Goal: Task Accomplishment & Management: Complete application form

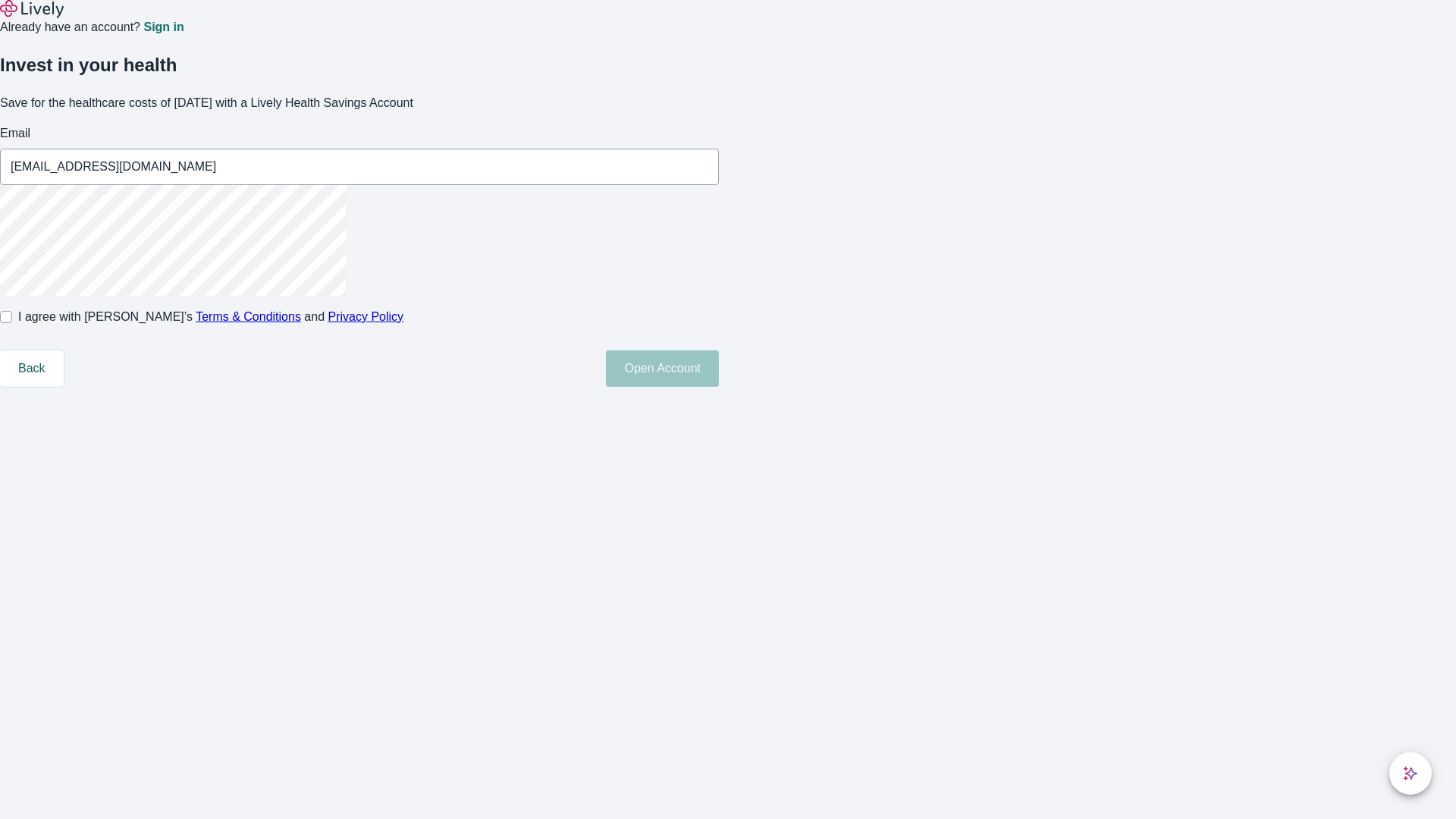
click at [12, 323] on input "I agree with Lively’s Terms & Conditions and Privacy Policy" at bounding box center [6, 317] width 12 height 12
checkbox input "true"
click at [719, 387] on button "Open Account" at bounding box center [662, 369] width 113 height 37
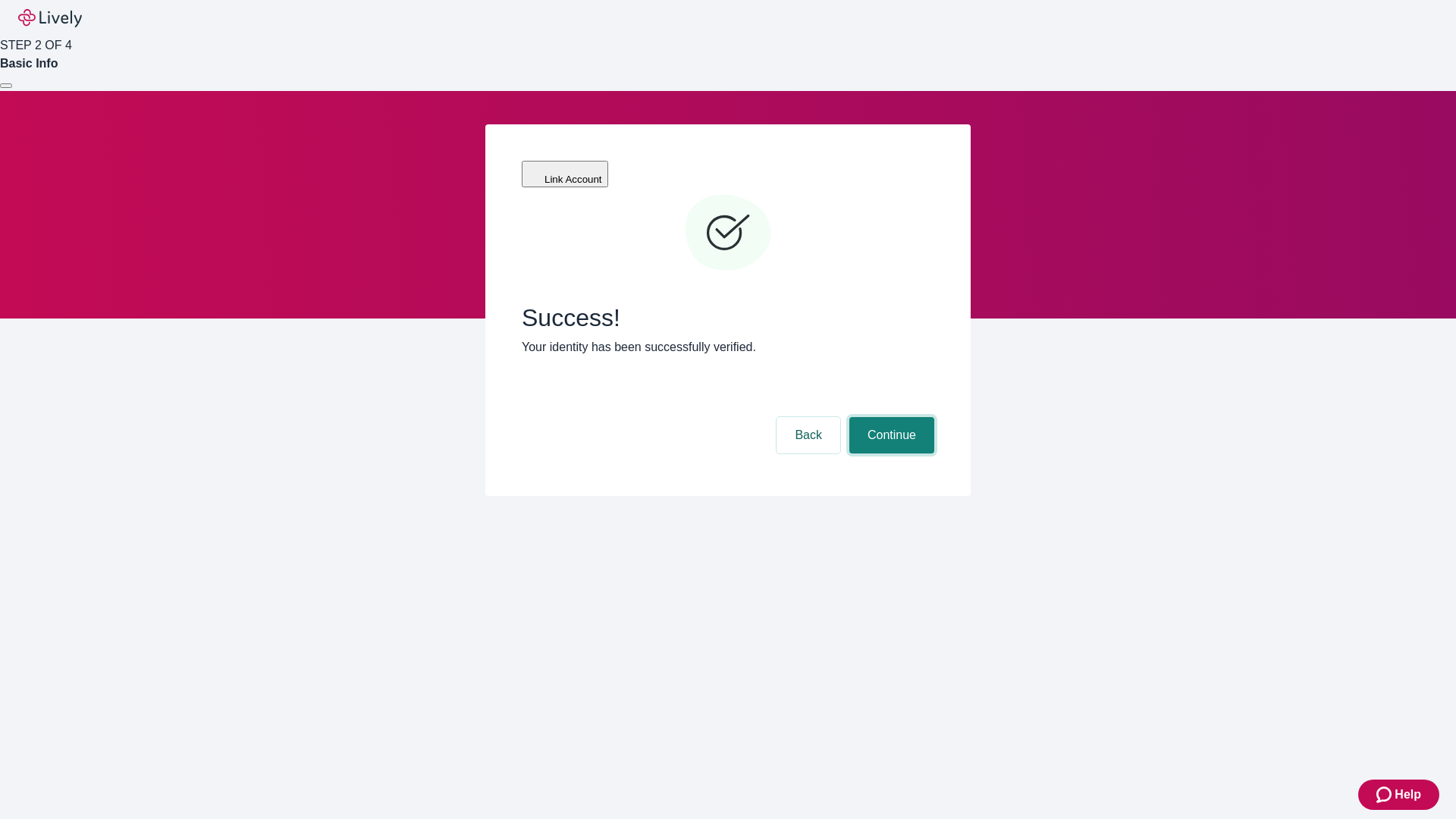
click at [889, 417] on button "Continue" at bounding box center [892, 435] width 85 height 37
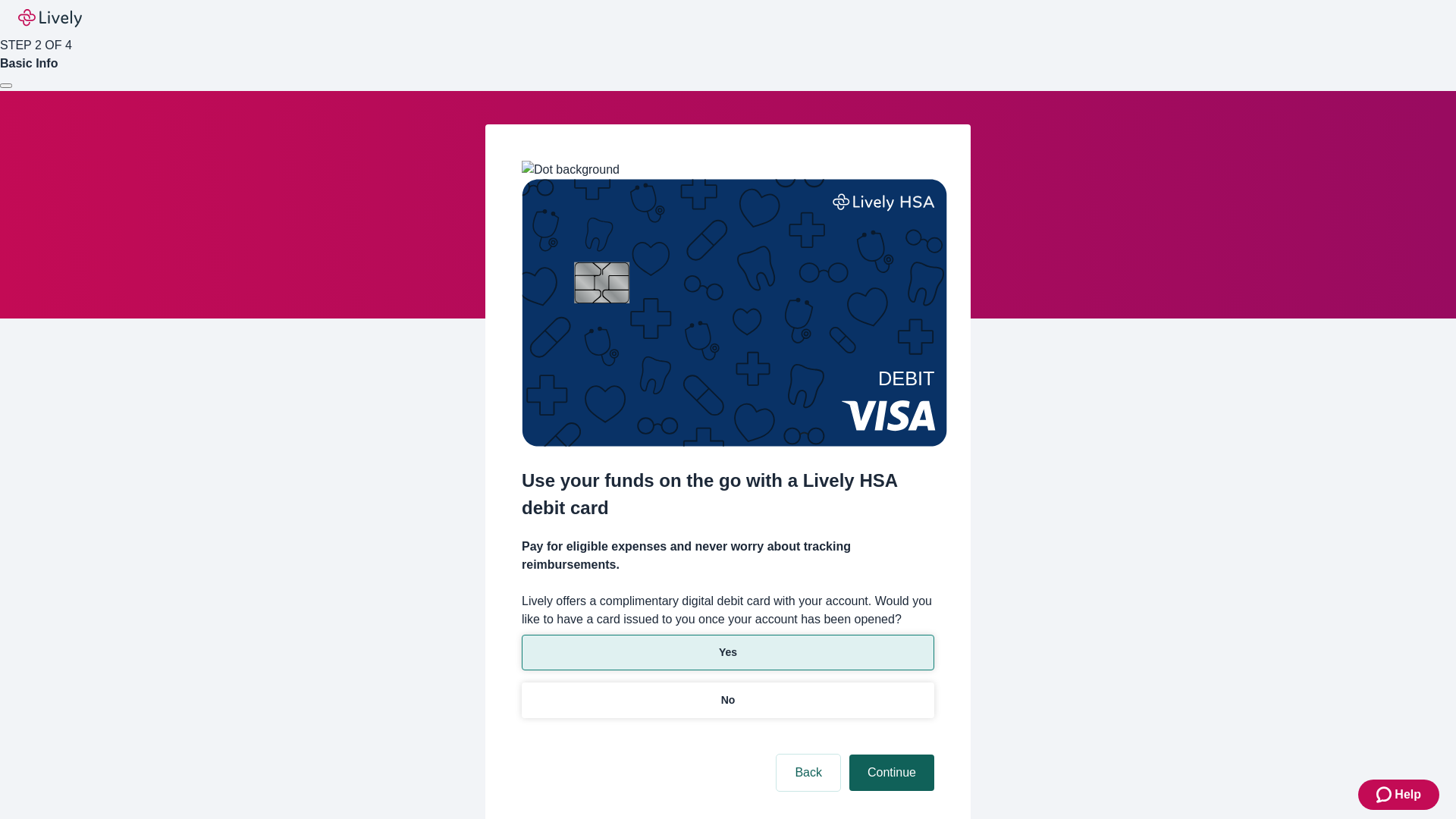
click at [727, 692] on p "No" at bounding box center [728, 700] width 15 height 16
click at [889, 755] on button "Continue" at bounding box center [892, 773] width 85 height 37
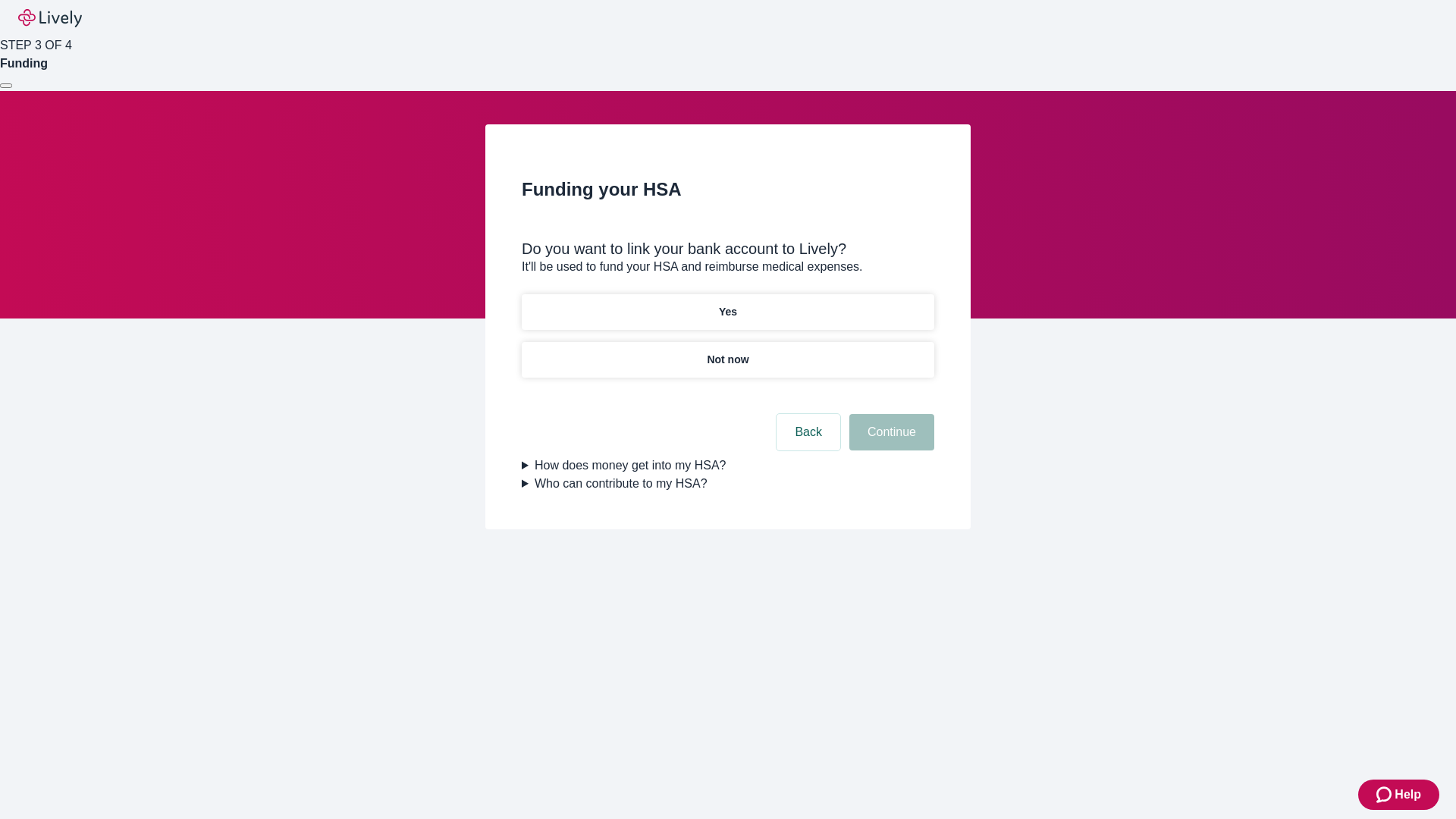
click at [727, 304] on p "Yes" at bounding box center [728, 312] width 18 height 16
click at [889, 414] on button "Continue" at bounding box center [892, 432] width 85 height 37
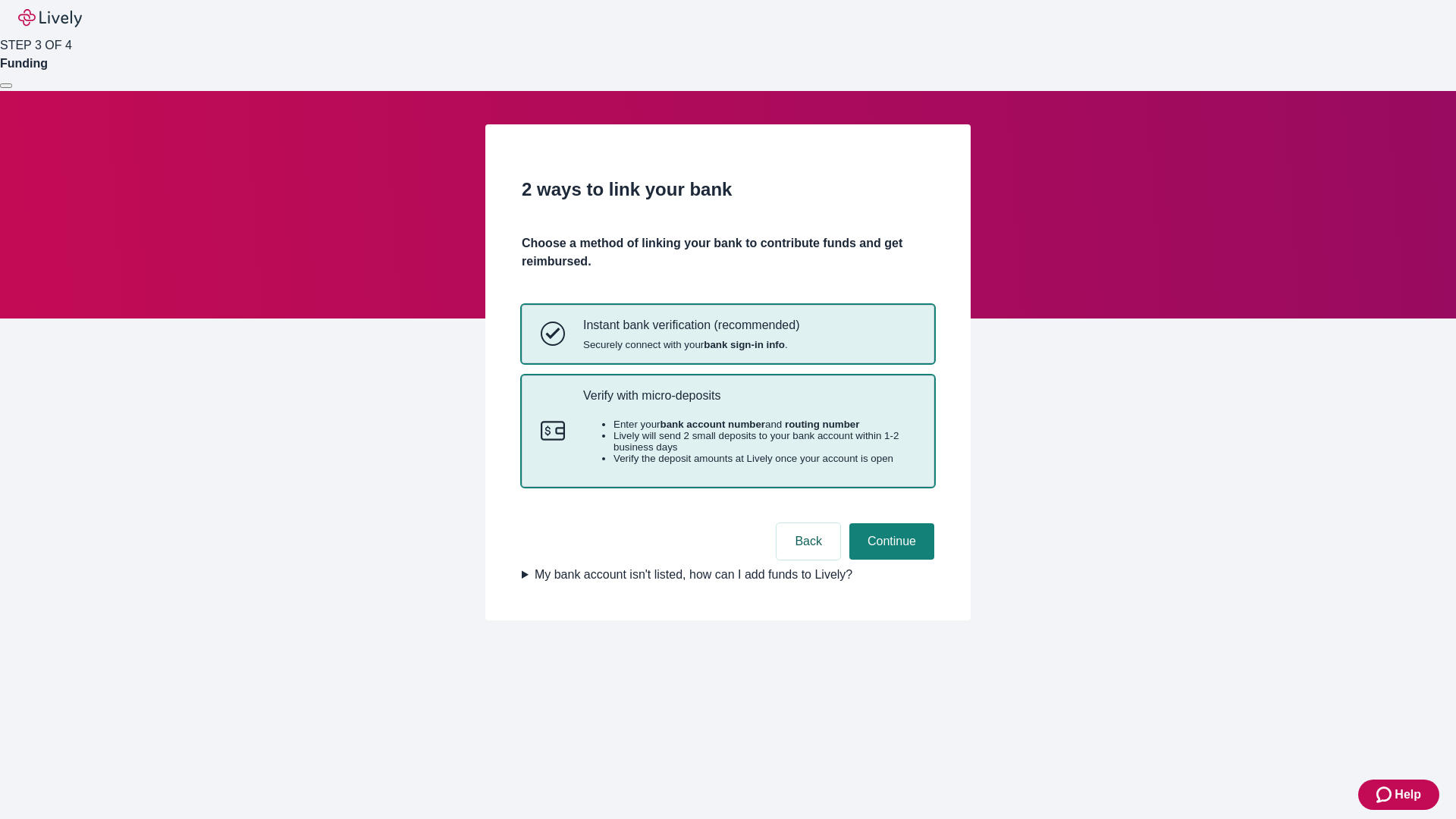
click at [749, 403] on p "Verify with micro-deposits" at bounding box center [749, 395] width 332 height 15
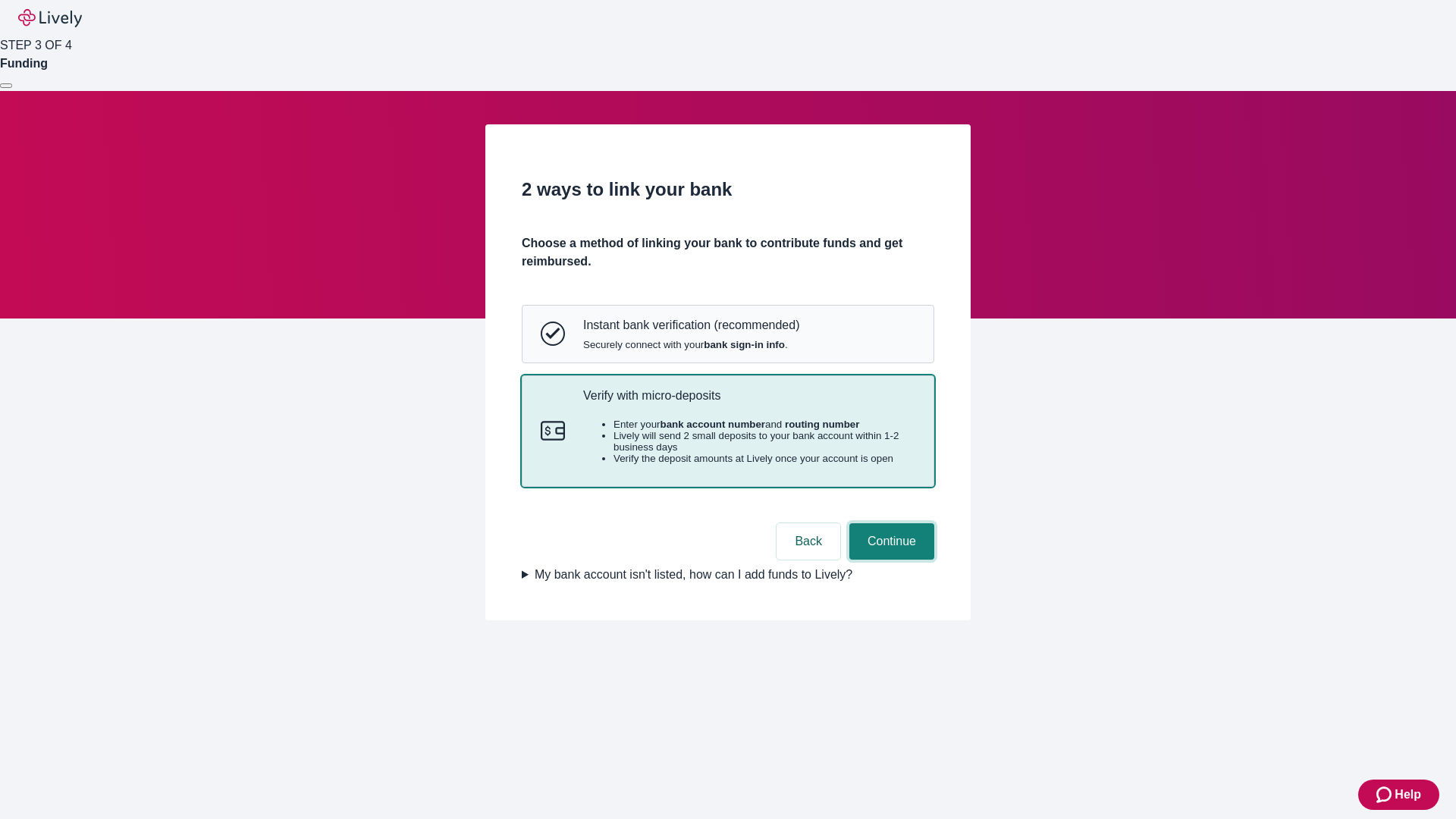
click at [889, 560] on button "Continue" at bounding box center [892, 541] width 85 height 37
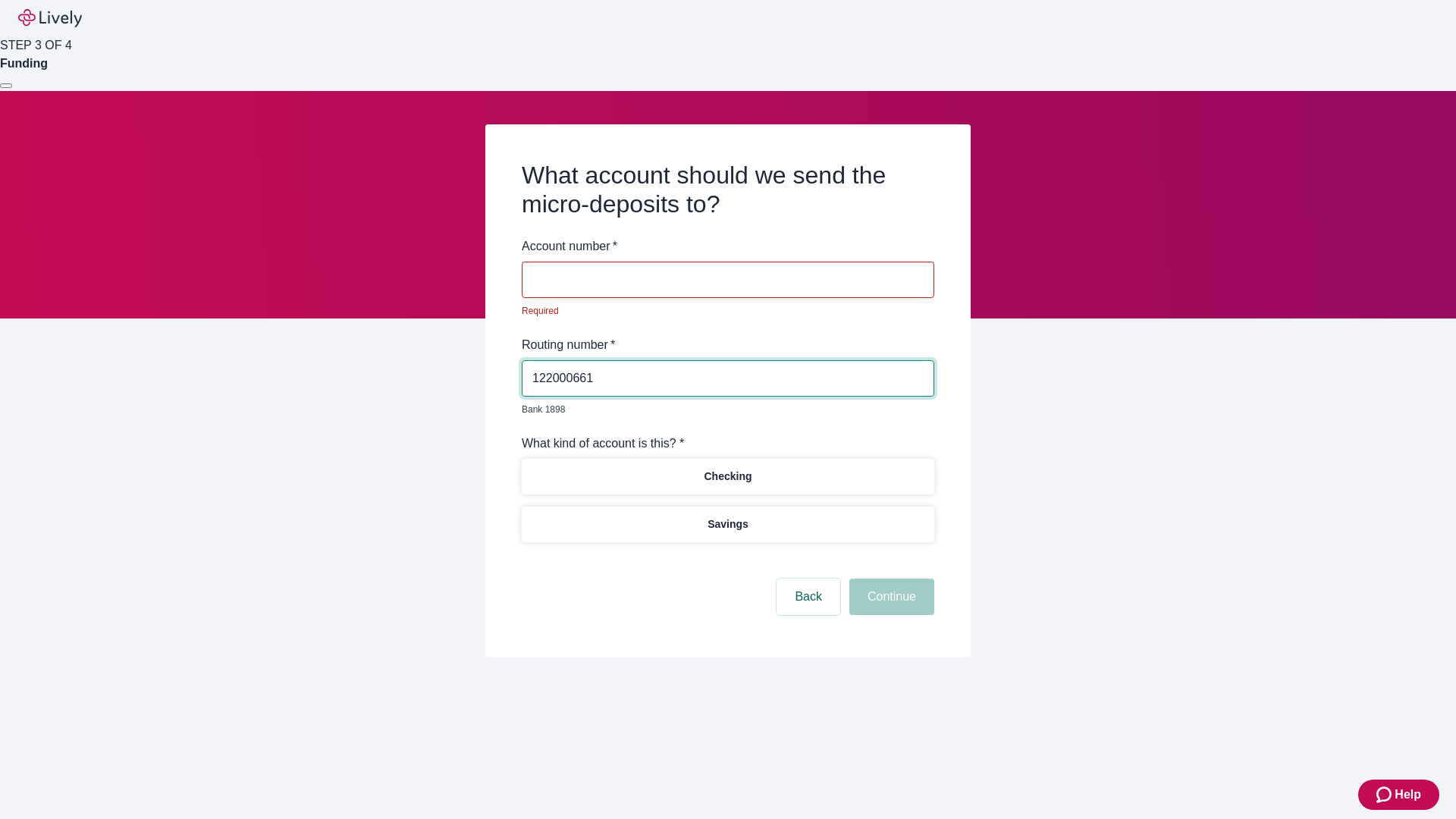
type input "122000661"
type input "018177"
